Goal: Task Accomplishment & Management: Complete application form

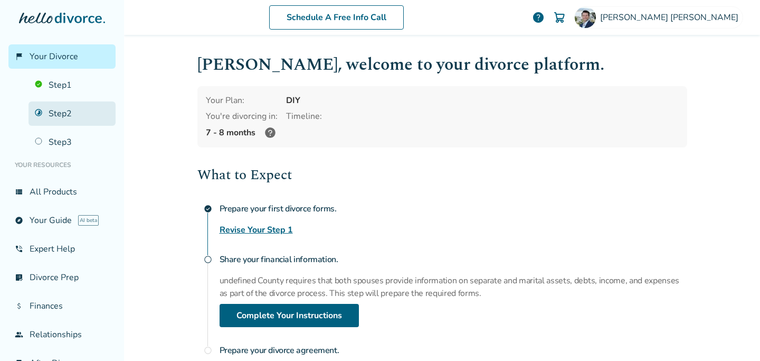
click at [58, 115] on link "Step 2" at bounding box center [72, 113] width 87 height 24
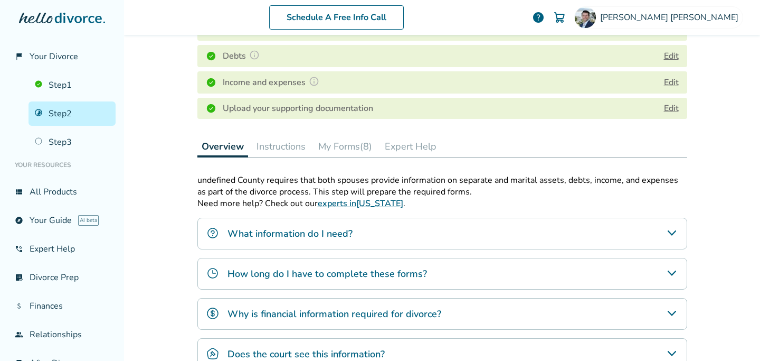
scroll to position [211, 0]
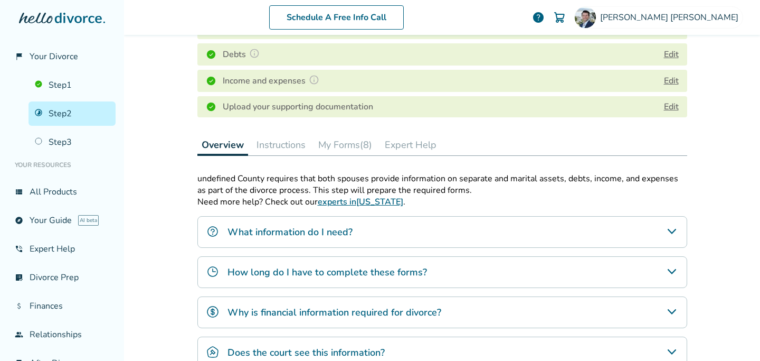
click at [276, 142] on button "Instructions" at bounding box center [281, 144] width 58 height 21
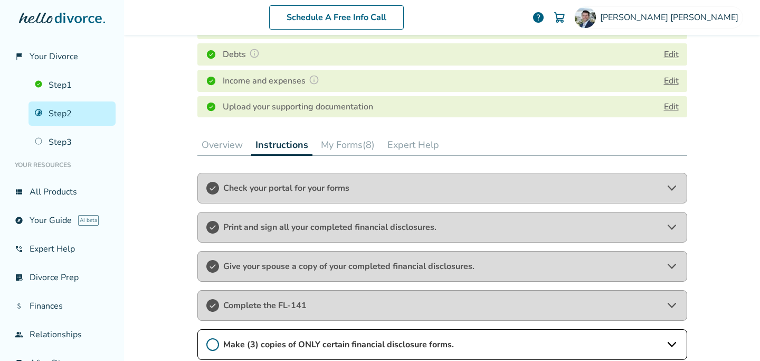
click at [290, 147] on button "Instructions" at bounding box center [281, 145] width 61 height 22
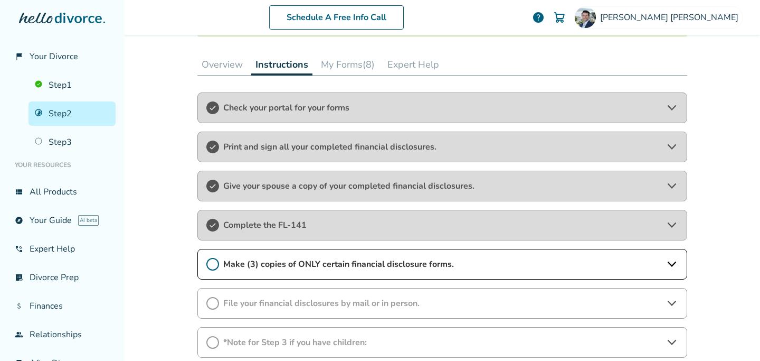
click at [351, 266] on span "Make (3) copies of ONLY certain financial disclosure forms." at bounding box center [442, 264] width 438 height 12
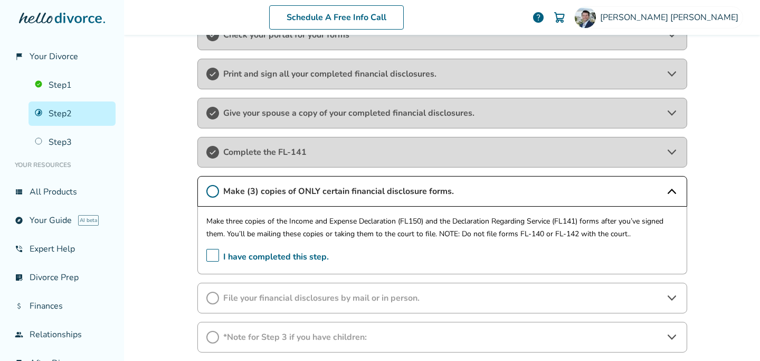
scroll to position [371, 0]
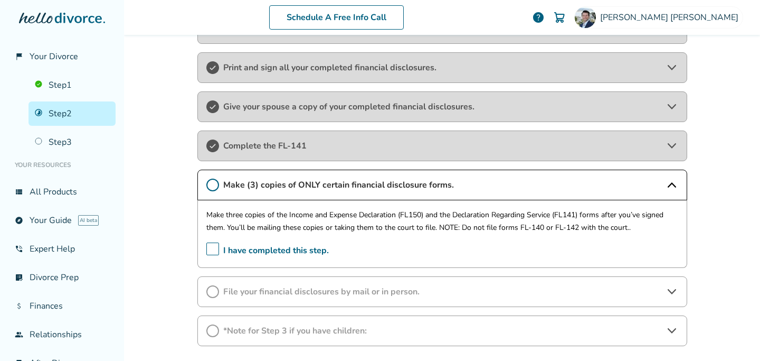
click at [269, 296] on span "File your financial disclosures by mail or in person." at bounding box center [442, 292] width 438 height 12
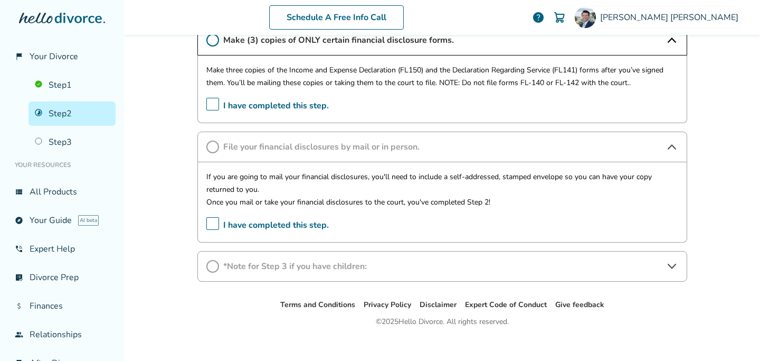
scroll to position [516, 0]
click at [215, 108] on span "I have completed this step." at bounding box center [267, 105] width 123 height 16
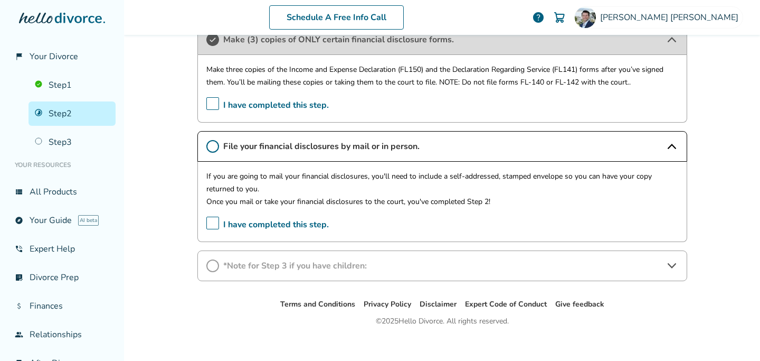
click at [214, 222] on span "I have completed this step." at bounding box center [267, 225] width 123 height 16
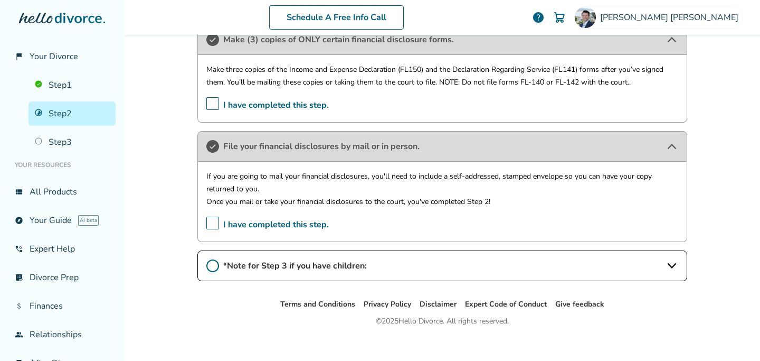
click at [210, 268] on icon at bounding box center [212, 265] width 13 height 13
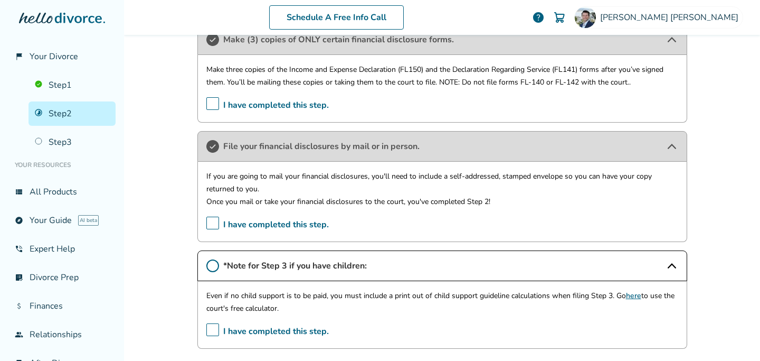
click at [214, 327] on span "I have completed this step." at bounding box center [267, 331] width 123 height 16
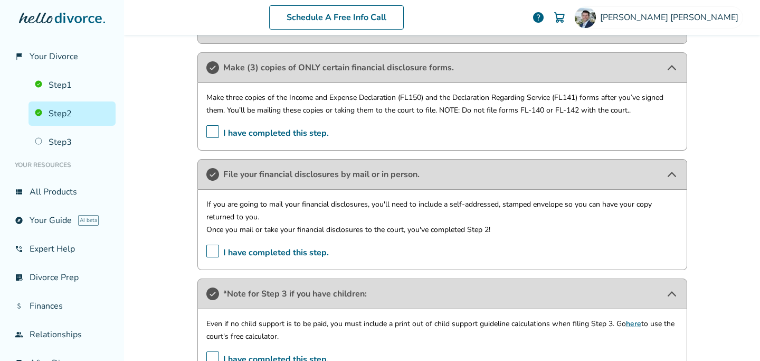
scroll to position [314, 0]
